Goal: Information Seeking & Learning: Learn about a topic

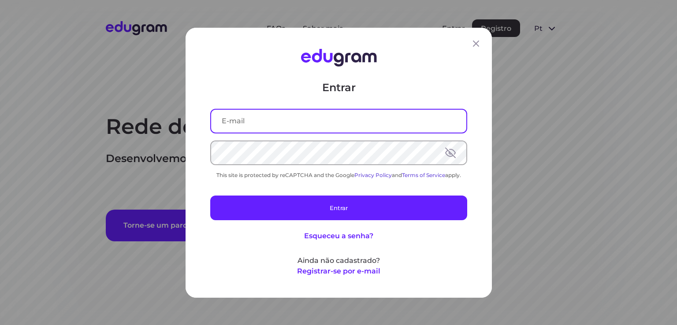
click at [253, 114] on input "text" at bounding box center [338, 120] width 255 height 23
type input "[EMAIL_ADDRESS][DOMAIN_NAME]"
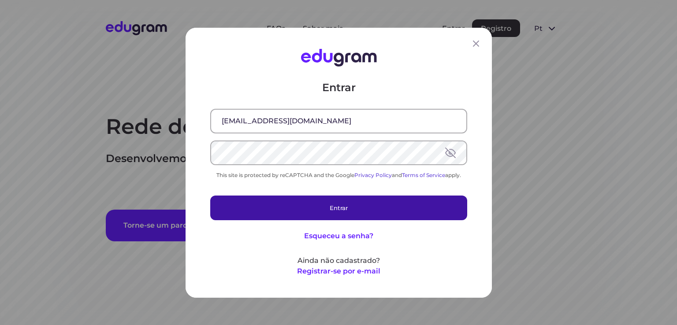
click at [236, 204] on button "Entrar" at bounding box center [338, 207] width 257 height 25
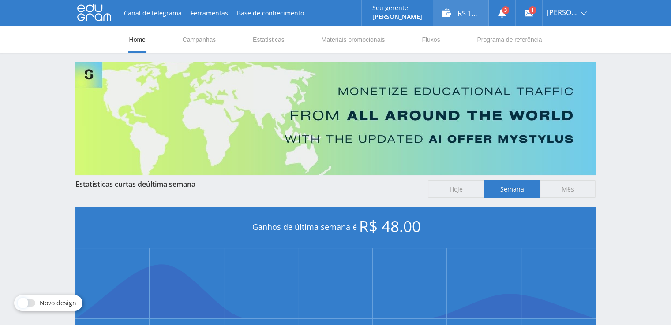
click at [467, 16] on div "R$ 15.00" at bounding box center [460, 13] width 55 height 26
